Goal: Book appointment/travel/reservation

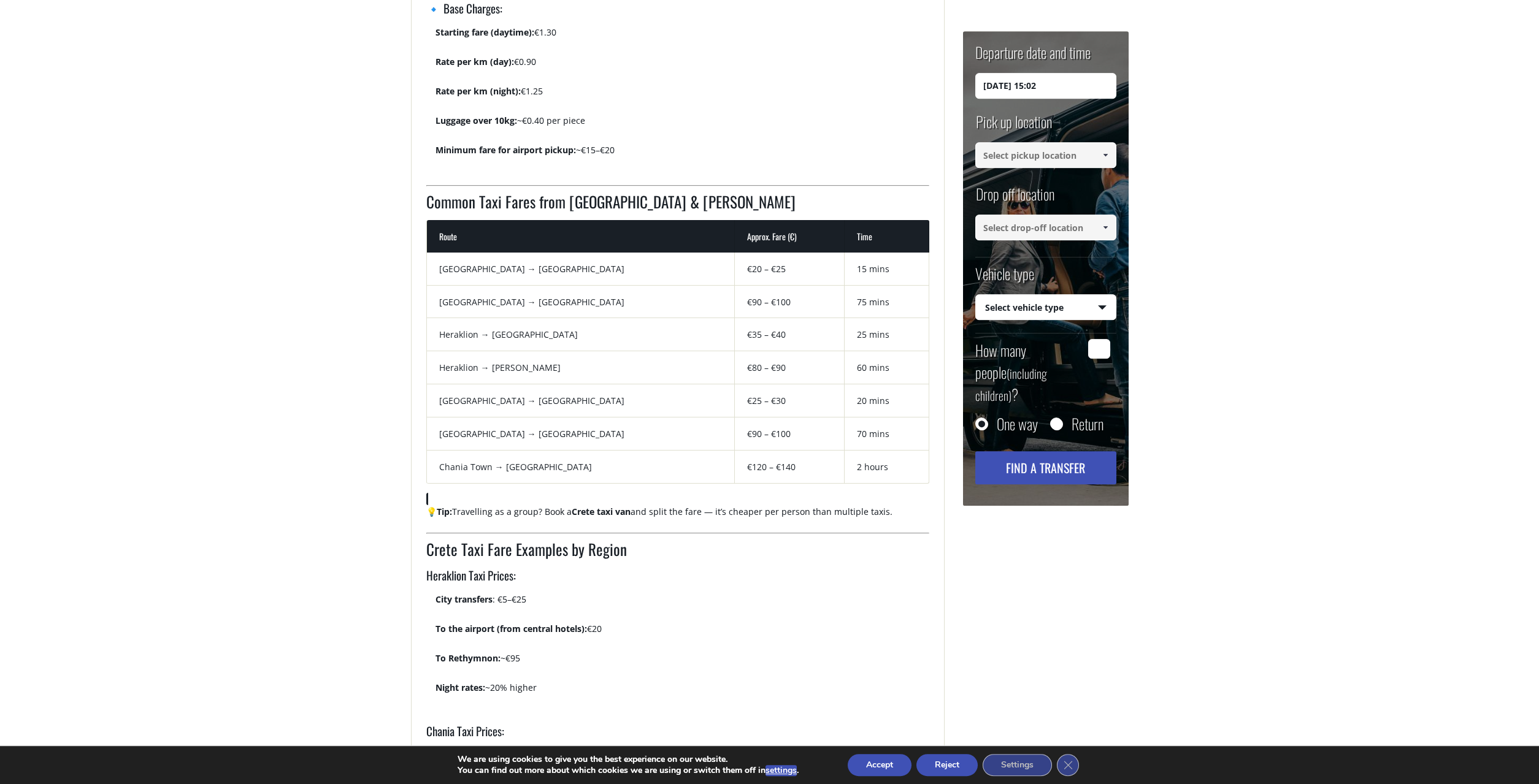
scroll to position [750, 0]
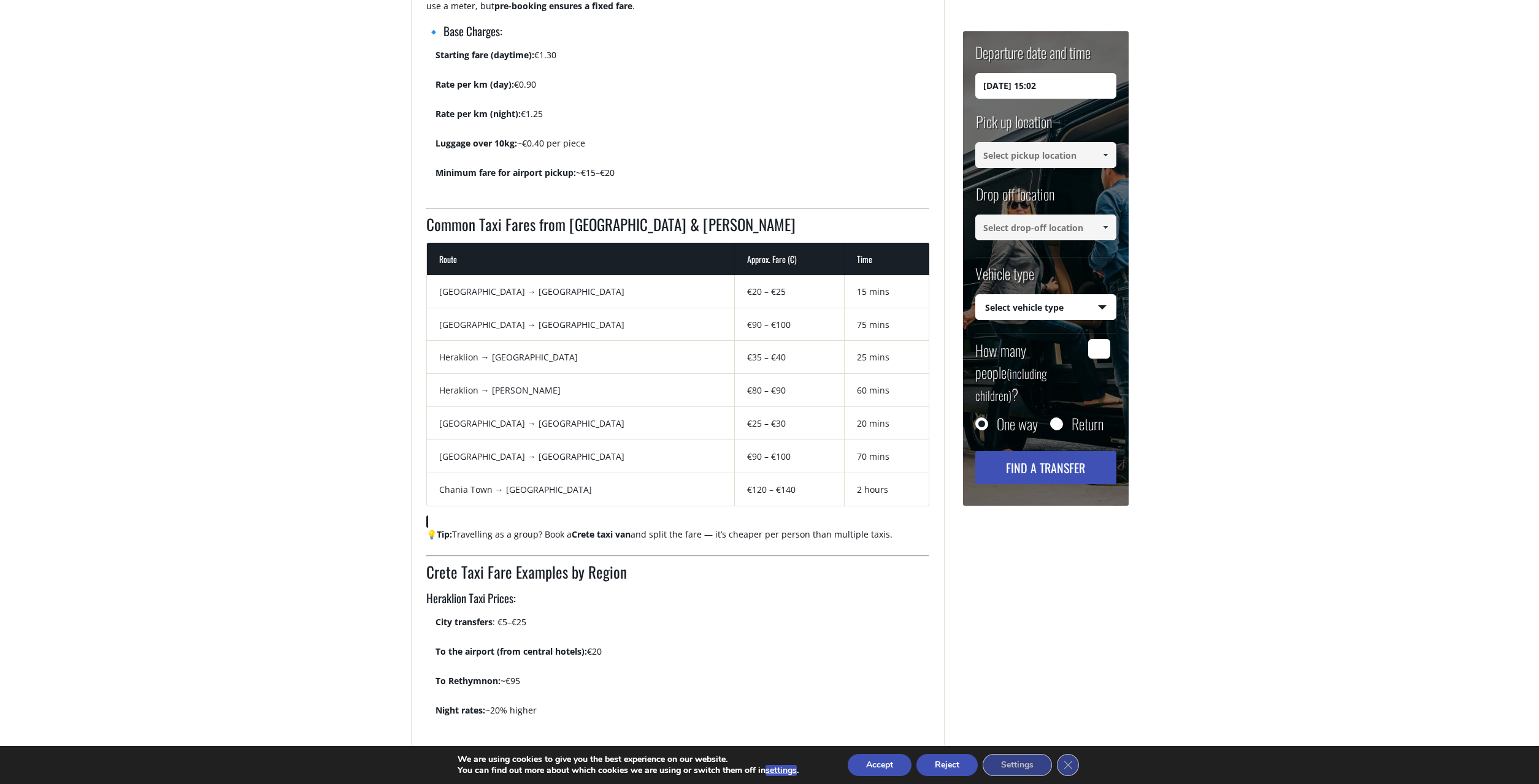
click at [1070, 84] on input "01/09/2025 15:02" at bounding box center [1046, 86] width 141 height 26
click at [1006, 81] on input "01/09/2025 15:02" at bounding box center [1046, 86] width 141 height 26
click at [1074, 83] on input "01/09/2025 15:02" at bounding box center [1046, 86] width 141 height 26
click at [989, 87] on input "01/09/2025 15:02" at bounding box center [1046, 86] width 141 height 26
drag, startPoint x: 992, startPoint y: 86, endPoint x: 981, endPoint y: 85, distance: 11.0
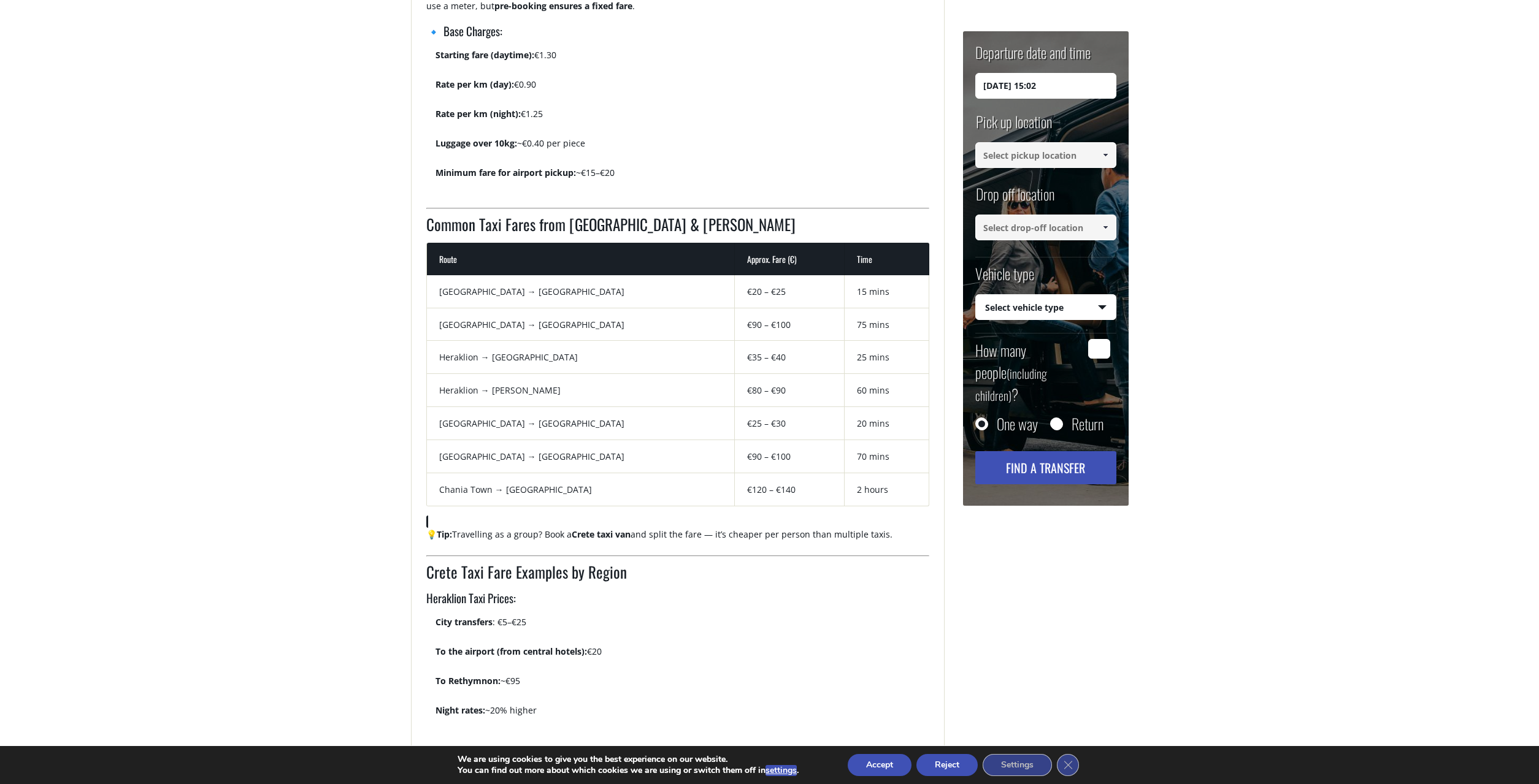
click at [981, 85] on input "01/09/2025 15:02" at bounding box center [1046, 86] width 141 height 26
drag, startPoint x: 1004, startPoint y: 86, endPoint x: 998, endPoint y: 87, distance: 6.1
click at [998, 87] on input "04/09/2025 15:02" at bounding box center [1046, 86] width 141 height 26
type input "04/10/2025 15:02"
click at [1045, 156] on input at bounding box center [1046, 155] width 141 height 26
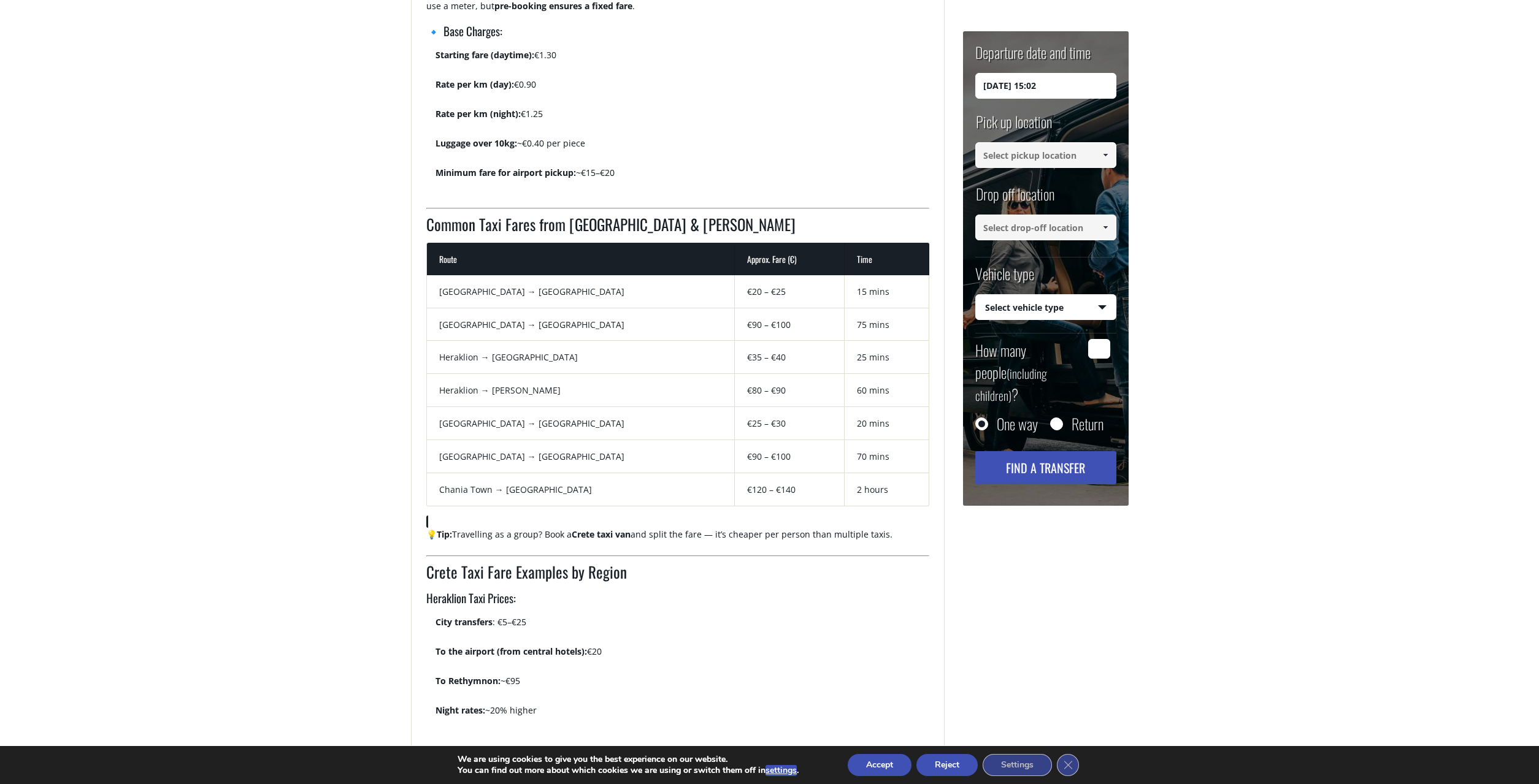
click at [1045, 156] on input at bounding box center [1046, 155] width 141 height 26
click at [1107, 158] on span at bounding box center [1105, 155] width 10 height 10
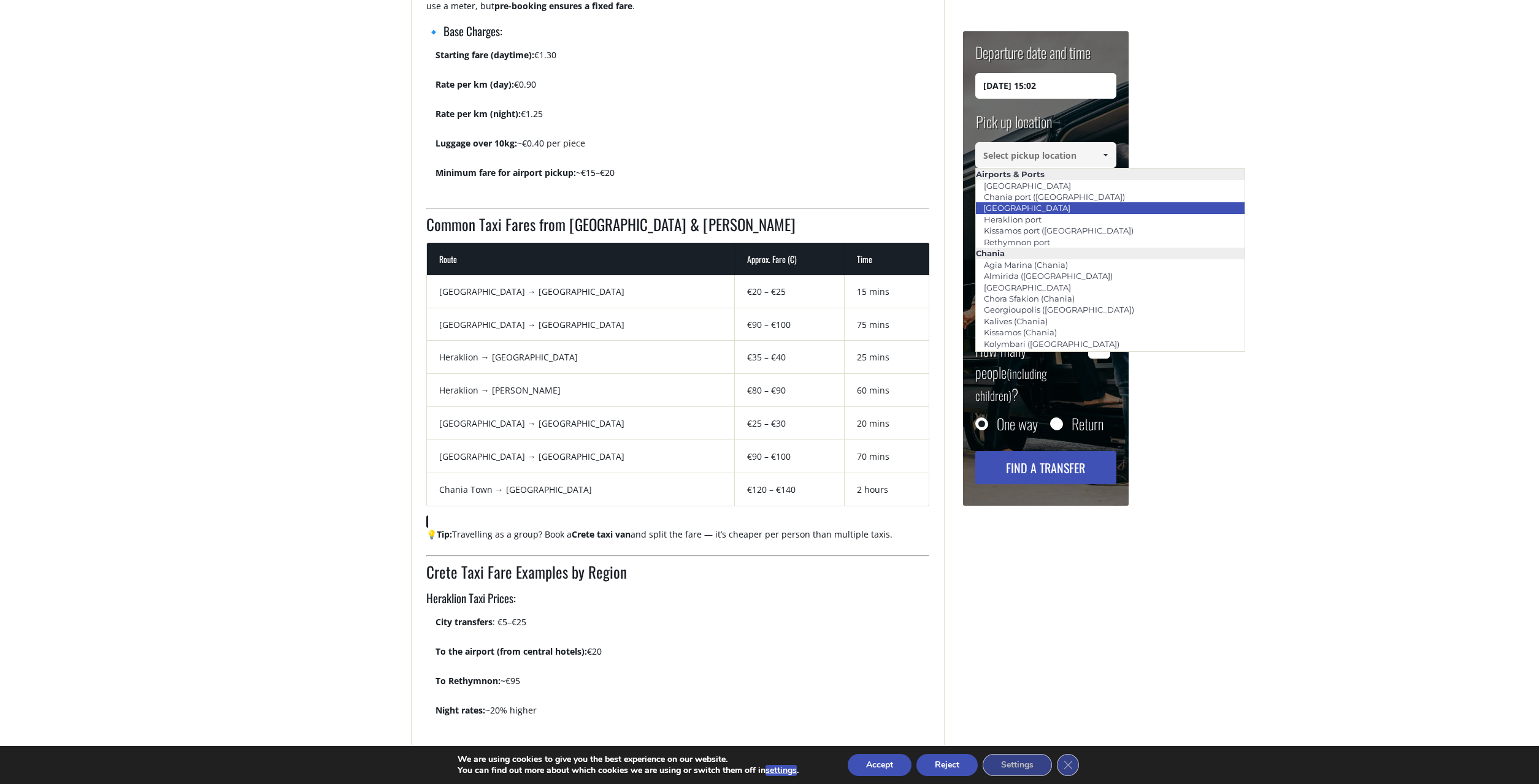
click at [1057, 204] on link "[GEOGRAPHIC_DATA]" at bounding box center [1026, 208] width 103 height 17
type input "[GEOGRAPHIC_DATA]"
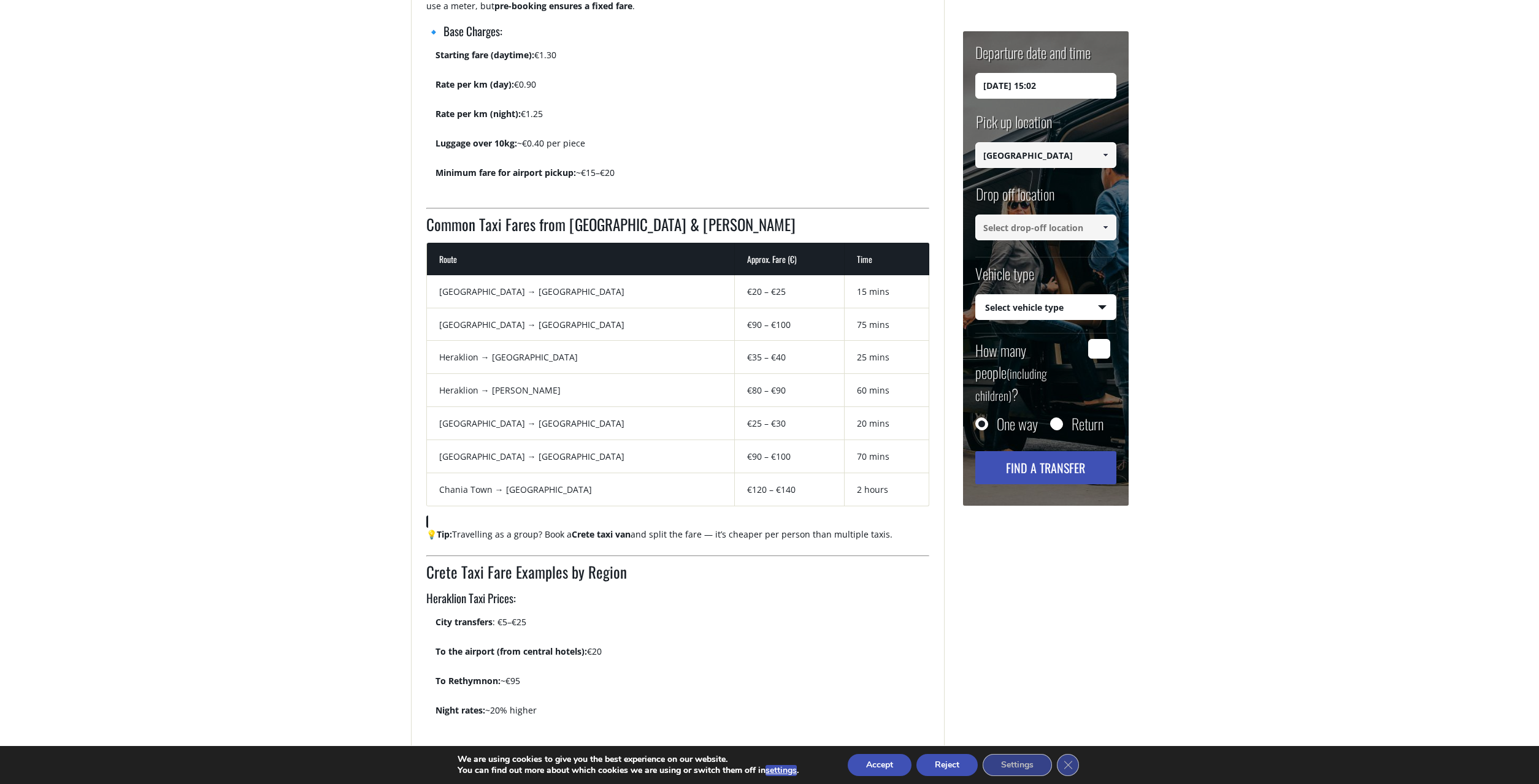
click at [1029, 223] on input at bounding box center [1046, 227] width 141 height 26
click at [1105, 226] on span at bounding box center [1105, 227] width 10 height 10
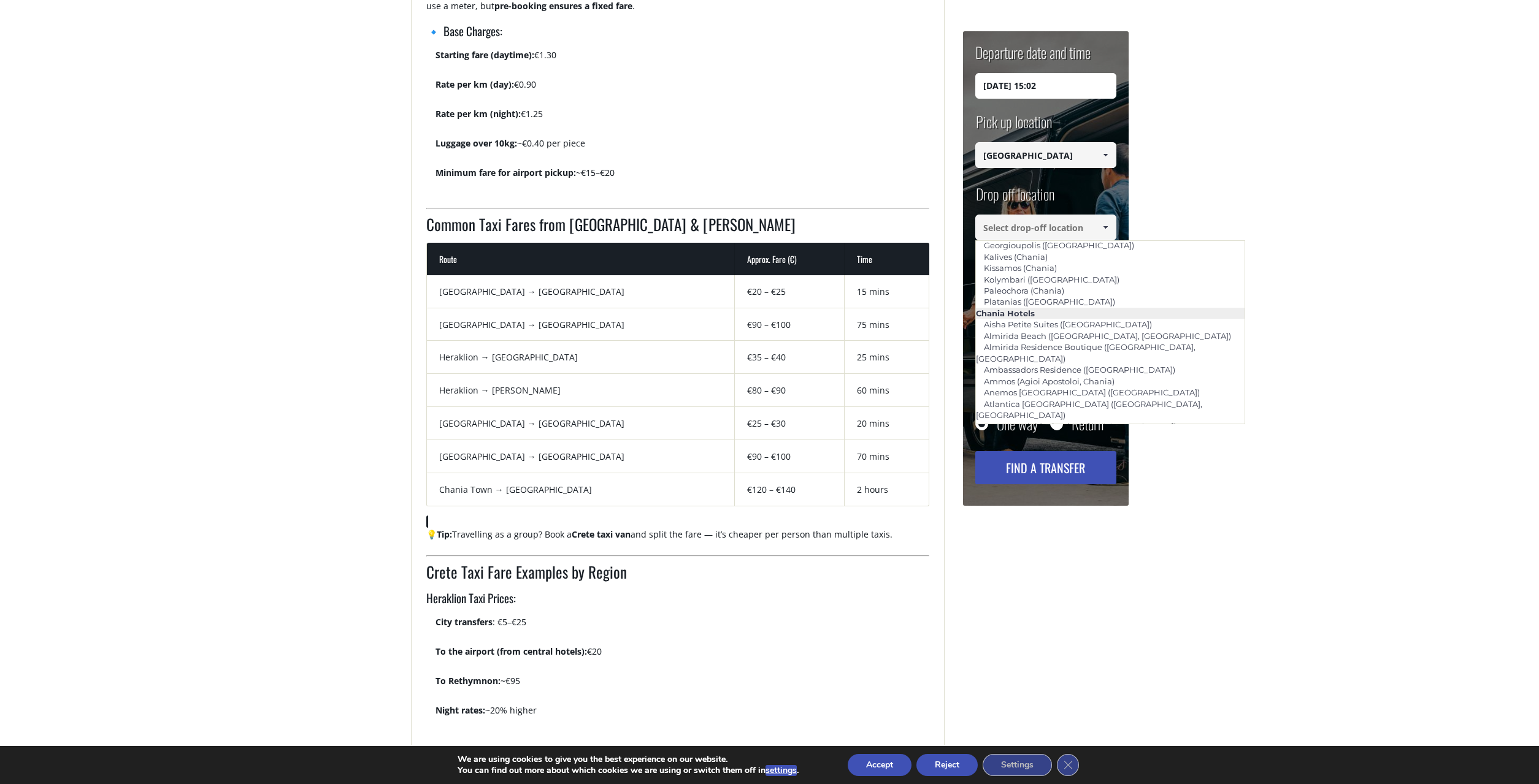
scroll to position [118, 0]
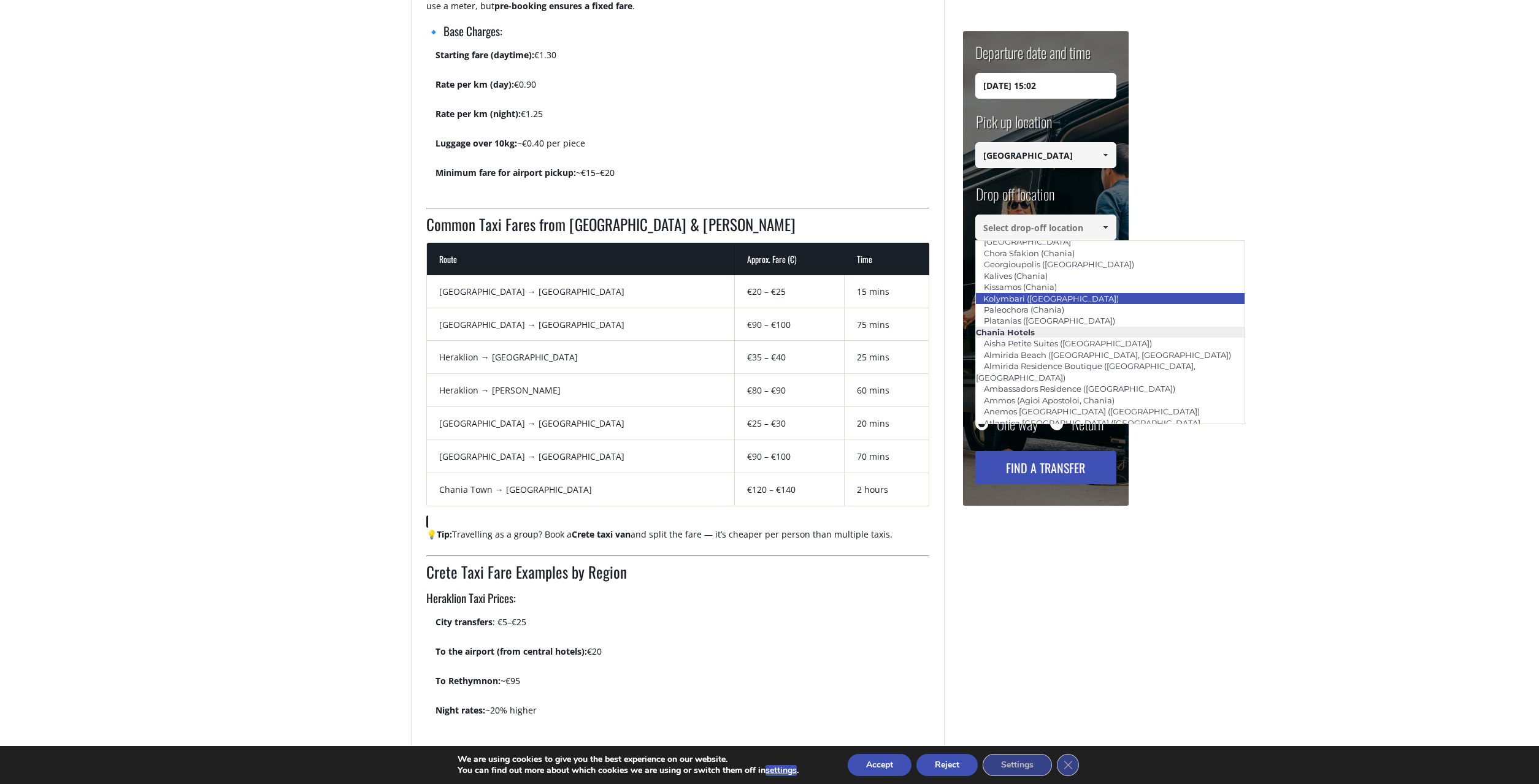
click at [1016, 302] on link "Kolymbari ([GEOGRAPHIC_DATA])" at bounding box center [1051, 299] width 152 height 17
type input "Kolymbari ([GEOGRAPHIC_DATA])"
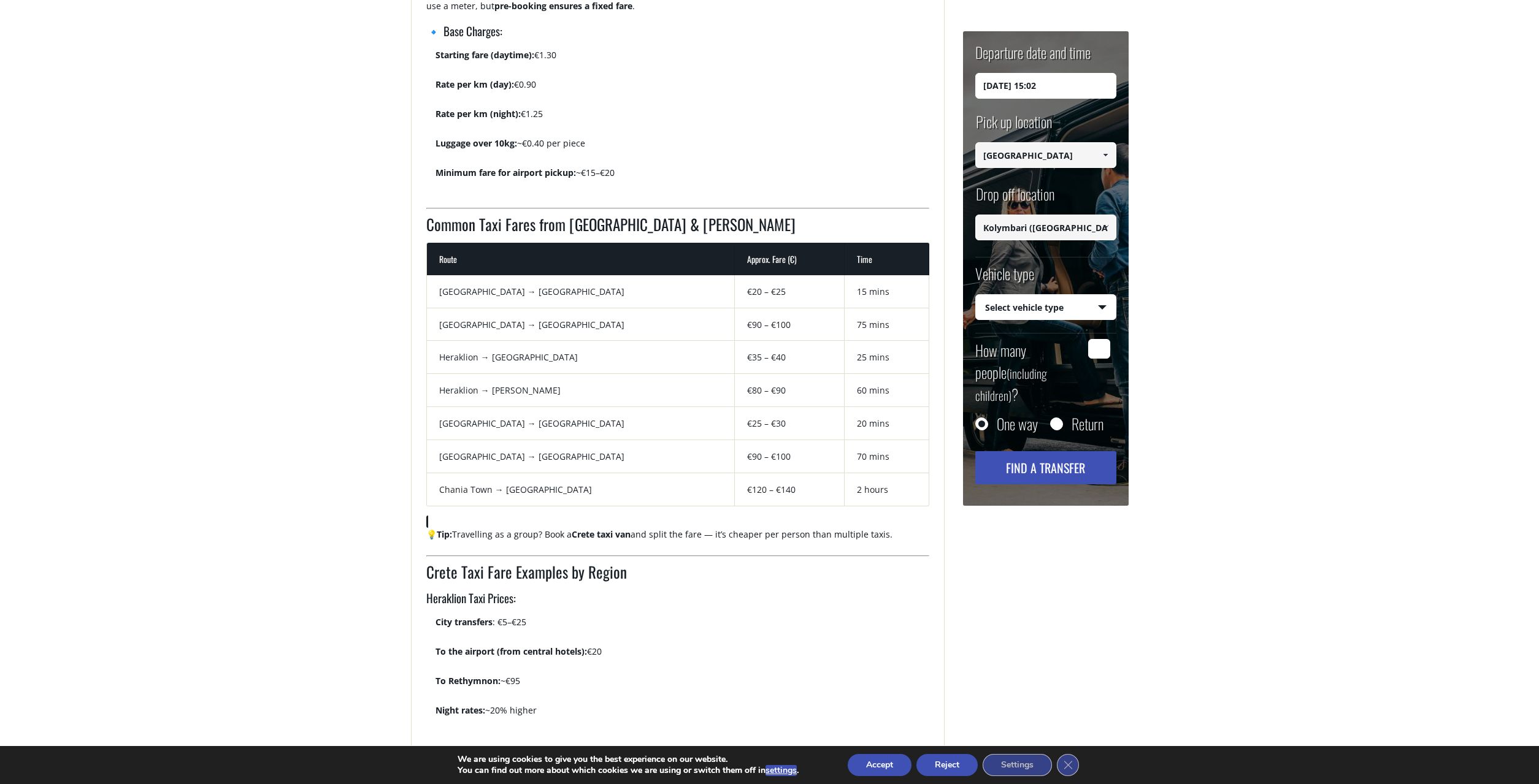
click at [976, 295] on select "Select vehicle type Taxi (4 passengers) Mercedes E Class Mini Van (7 passengers…" at bounding box center [1046, 308] width 140 height 26
select select "542"
click option "Mini Bus (10 passengers) Mercedes Sprinter" at bounding box center [0, 0] width 0 height 0
click at [1097, 349] on input "How many people (including children) ?" at bounding box center [1099, 349] width 22 height 20
type input "4"
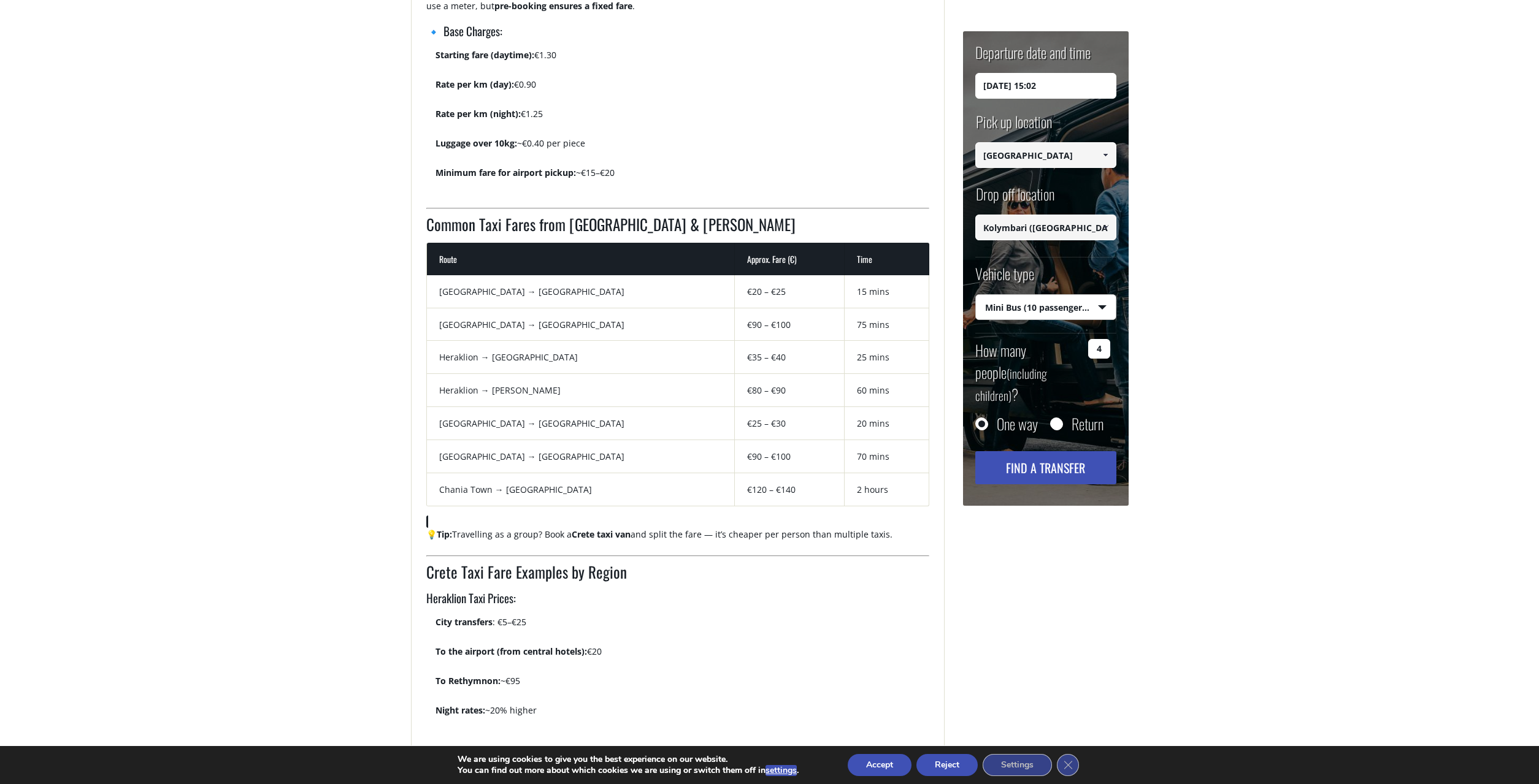
click at [976, 295] on select "Select vehicle type Taxi (4 passengers) Mercedes E Class Mini Van (7 passengers…" at bounding box center [1046, 308] width 140 height 26
select select "540"
click option "Taxi (4 passengers) Mercedes E Class" at bounding box center [0, 0] width 0 height 0
click at [1057, 419] on input "Return" at bounding box center [1056, 425] width 12 height 12
radio input "true"
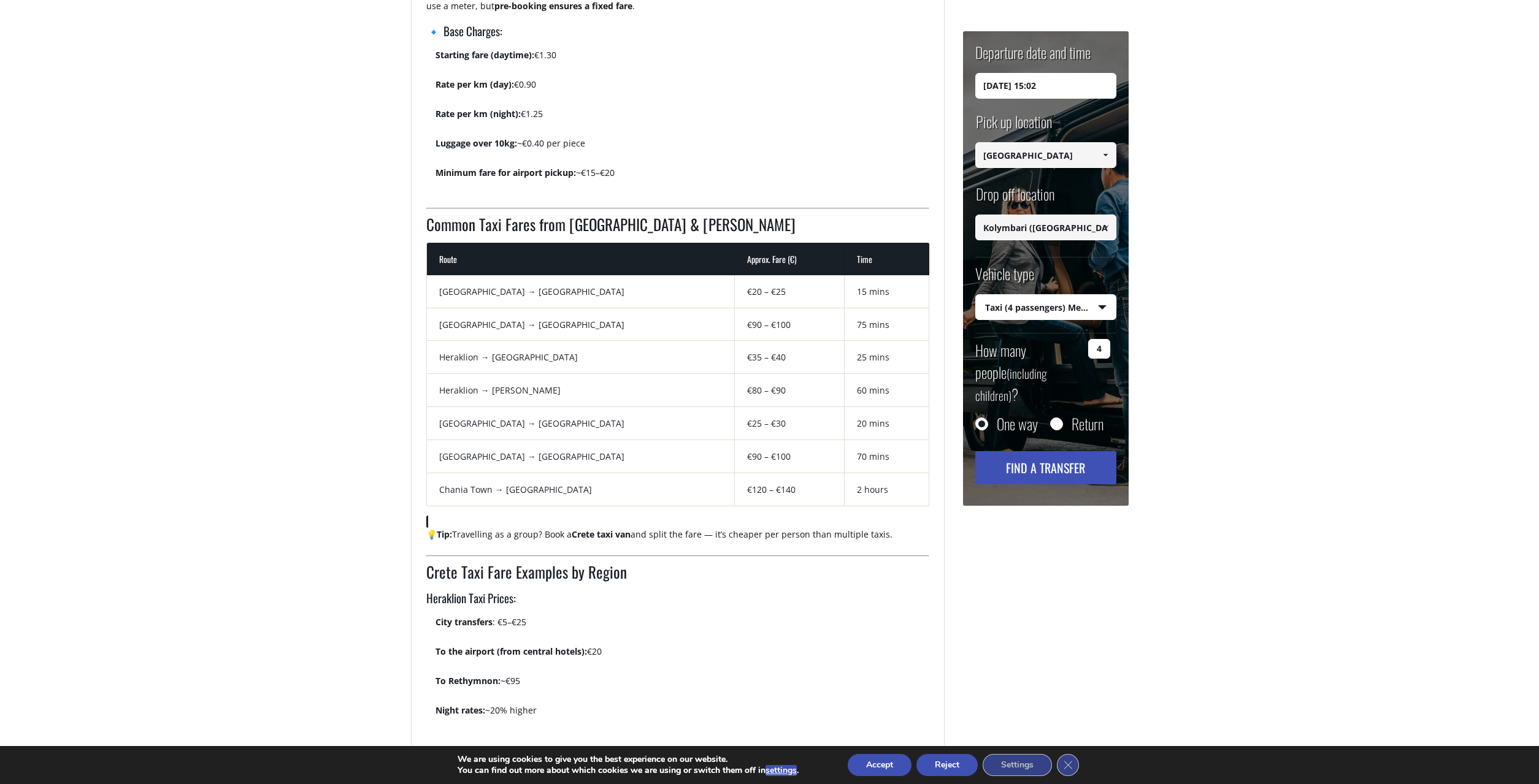
type input "Kolymbari ([GEOGRAPHIC_DATA])"
type input "[GEOGRAPHIC_DATA]"
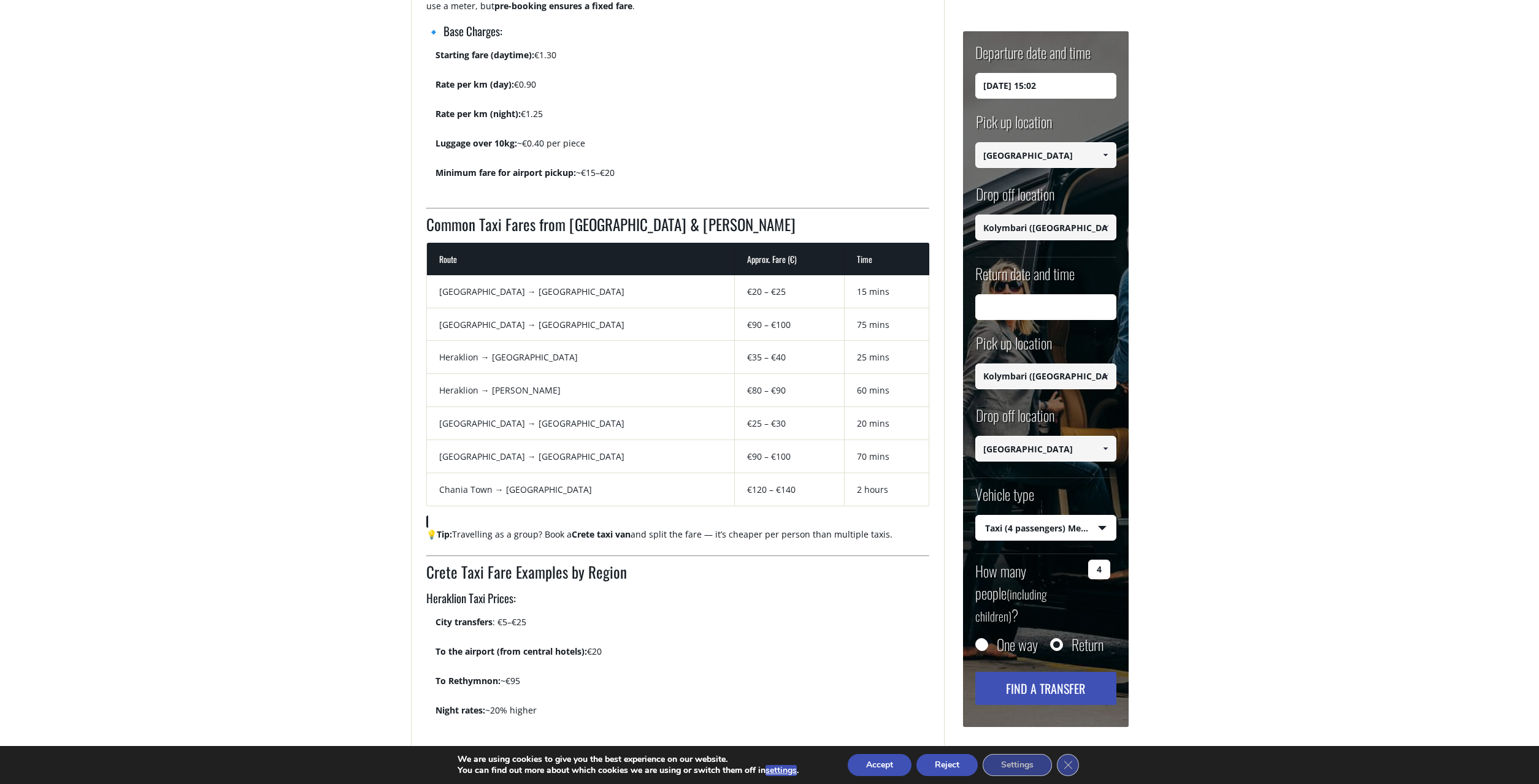
click at [1040, 308] on input "Return date and time" at bounding box center [1046, 307] width 141 height 26
drag, startPoint x: 1046, startPoint y: 310, endPoint x: 1010, endPoint y: 310, distance: 36.0
click at [1044, 310] on input "11102025" at bounding box center [1046, 307] width 141 height 26
click at [994, 307] on input "11102025" at bounding box center [1046, 307] width 141 height 26
click at [1007, 308] on input "11/102025" at bounding box center [1046, 307] width 141 height 26
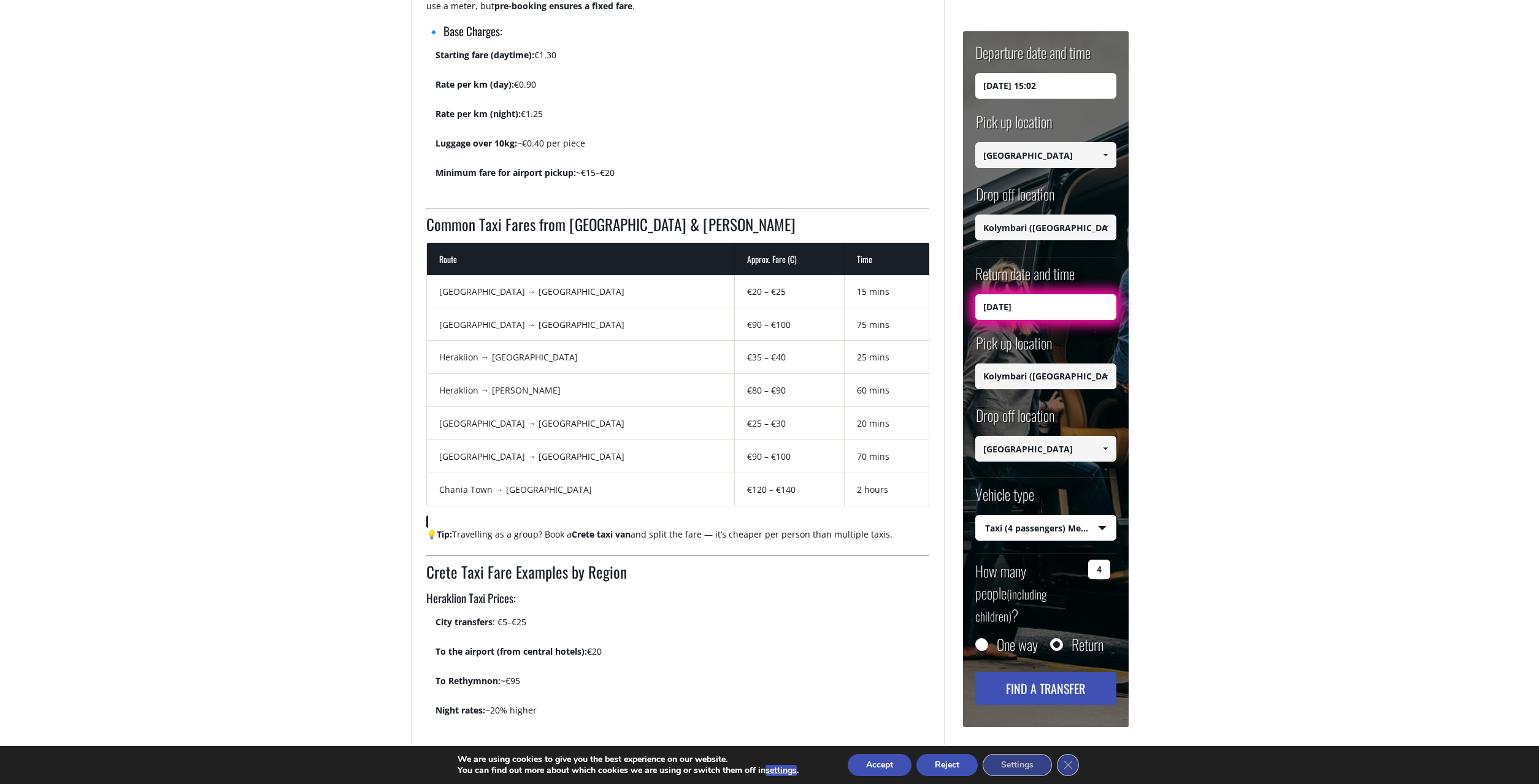
type input "11/10/2025"
click at [1070, 672] on button "Find a transfer" at bounding box center [1046, 689] width 141 height 33
